Goal: Task Accomplishment & Management: Manage account settings

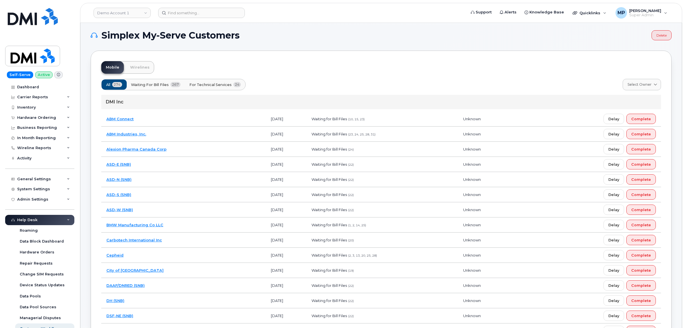
scroll to position [203, 0]
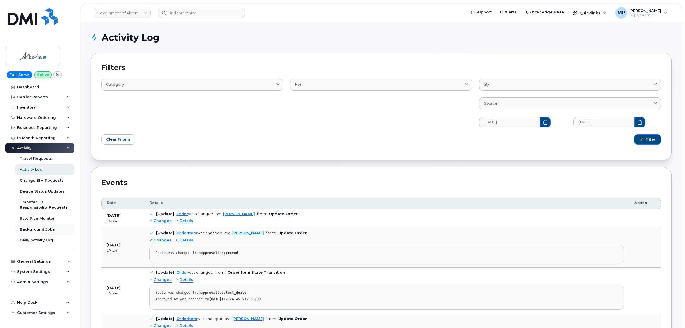
scroll to position [33, 0]
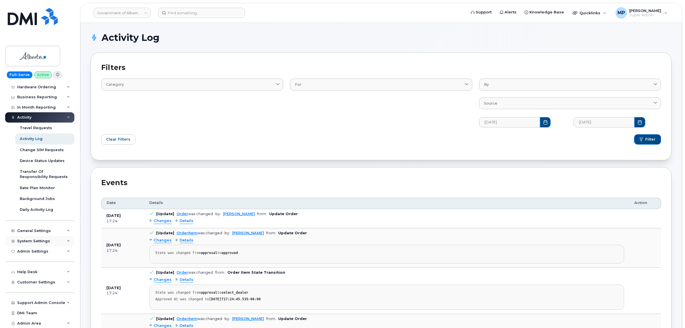
click at [40, 237] on div "System Settings" at bounding box center [39, 241] width 69 height 10
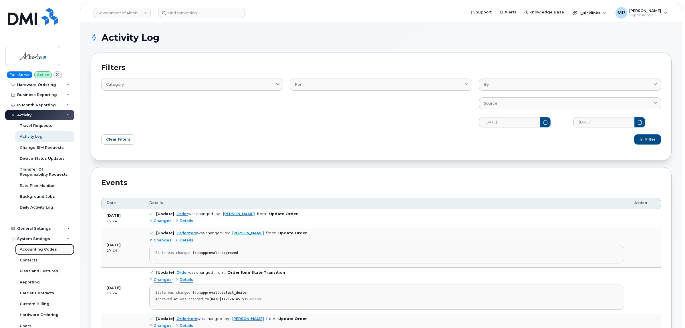
click at [38, 252] on div "Accounting Codes" at bounding box center [38, 249] width 37 height 5
